Goal: Navigation & Orientation: Find specific page/section

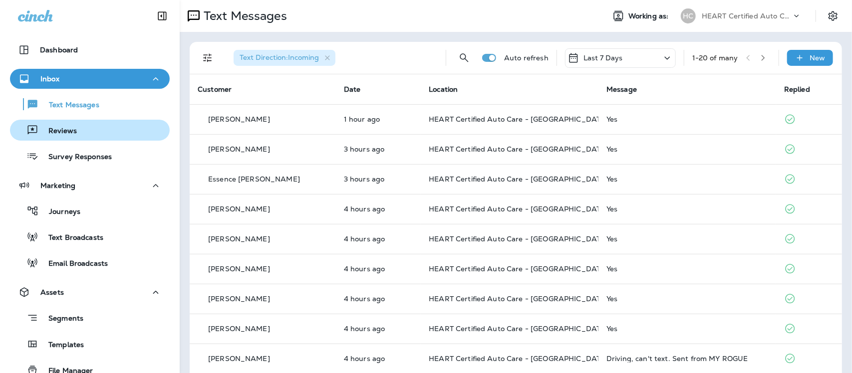
click at [62, 128] on p "Reviews" at bounding box center [57, 131] width 38 height 9
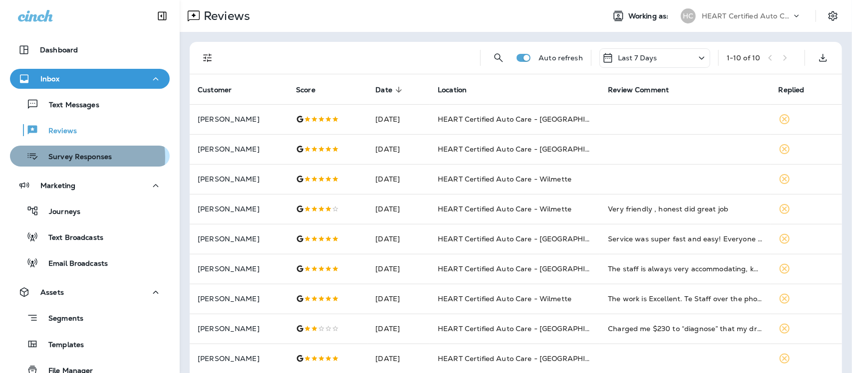
click at [76, 157] on p "Survey Responses" at bounding box center [74, 157] width 73 height 9
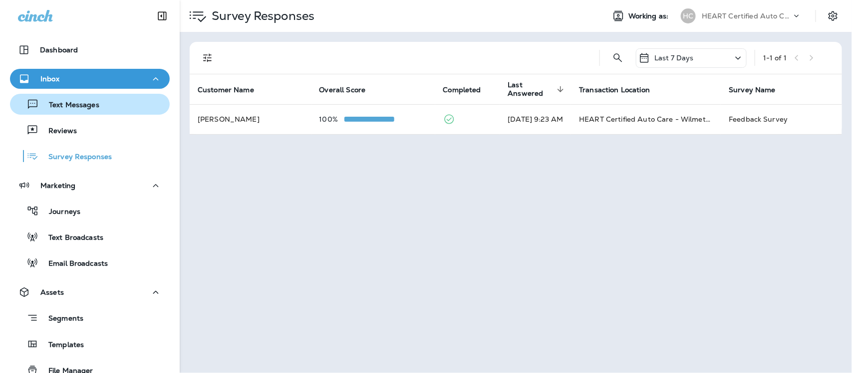
click at [73, 100] on div "Text Messages" at bounding box center [56, 104] width 85 height 15
